Goal: Navigation & Orientation: Find specific page/section

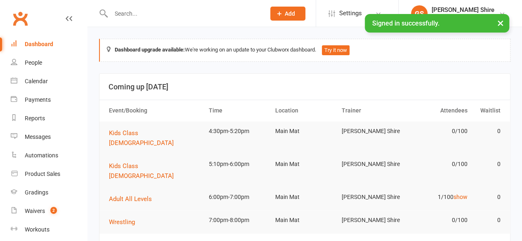
click at [138, 16] on input "text" at bounding box center [184, 14] width 151 height 12
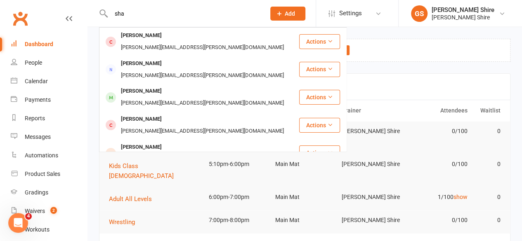
type input "sha"
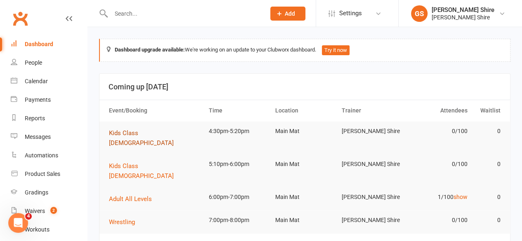
click at [123, 132] on span "Kids Class [DEMOGRAPHIC_DATA]" at bounding box center [141, 138] width 65 height 17
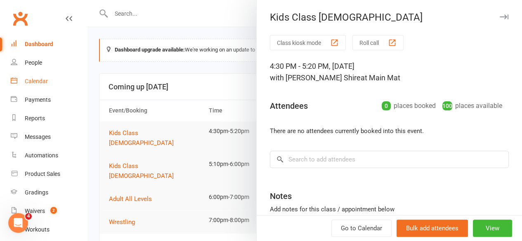
click at [52, 89] on link "Calendar" at bounding box center [49, 81] width 76 height 19
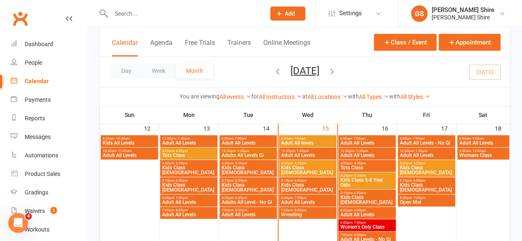
scroll to position [303, 0]
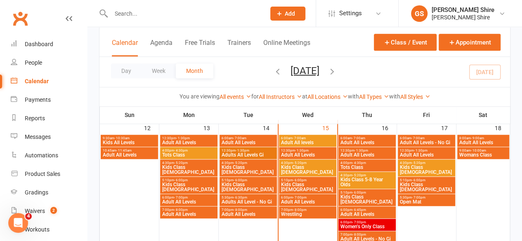
click at [299, 155] on span "Adult All Levels" at bounding box center [308, 155] width 54 height 5
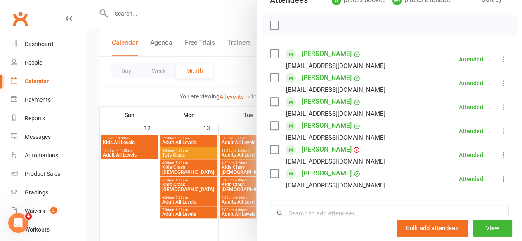
scroll to position [0, 0]
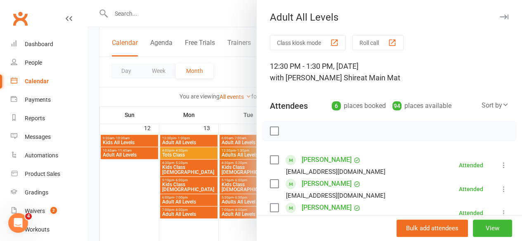
click at [192, 10] on div at bounding box center [305, 120] width 435 height 241
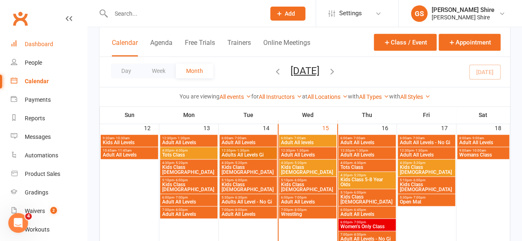
click at [44, 45] on div "Dashboard" at bounding box center [39, 44] width 28 height 7
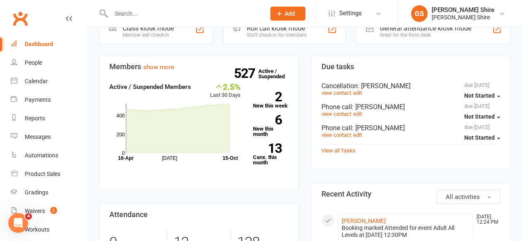
scroll to position [244, 0]
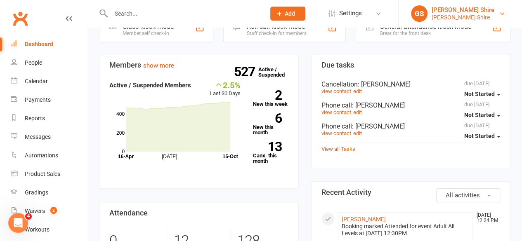
click at [494, 12] on div "[PERSON_NAME] Shire" at bounding box center [463, 9] width 63 height 7
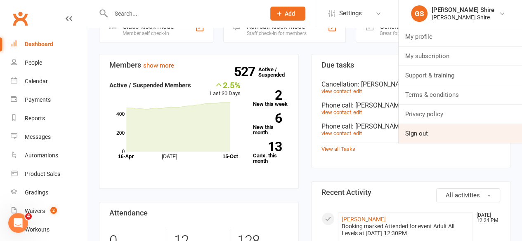
click at [408, 141] on link "Sign out" at bounding box center [460, 133] width 123 height 19
